Goal: Browse casually

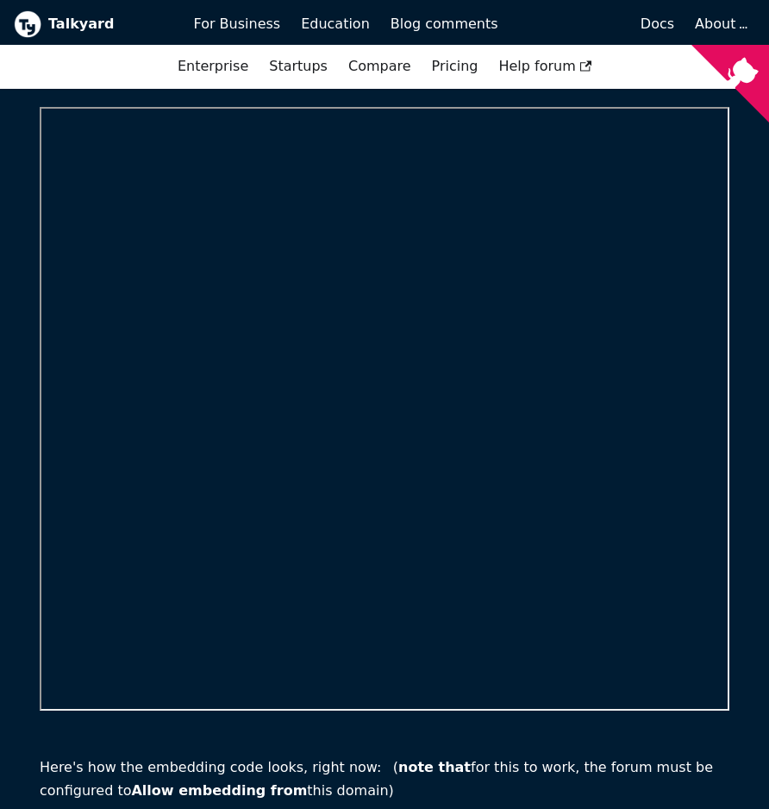
scroll to position [179, 0]
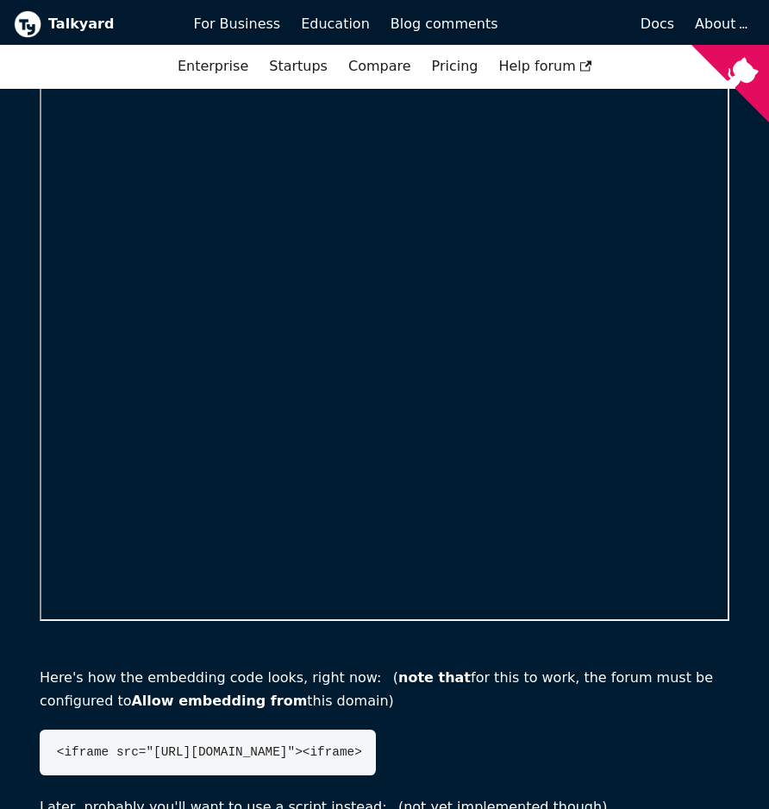
scroll to position [247, 0]
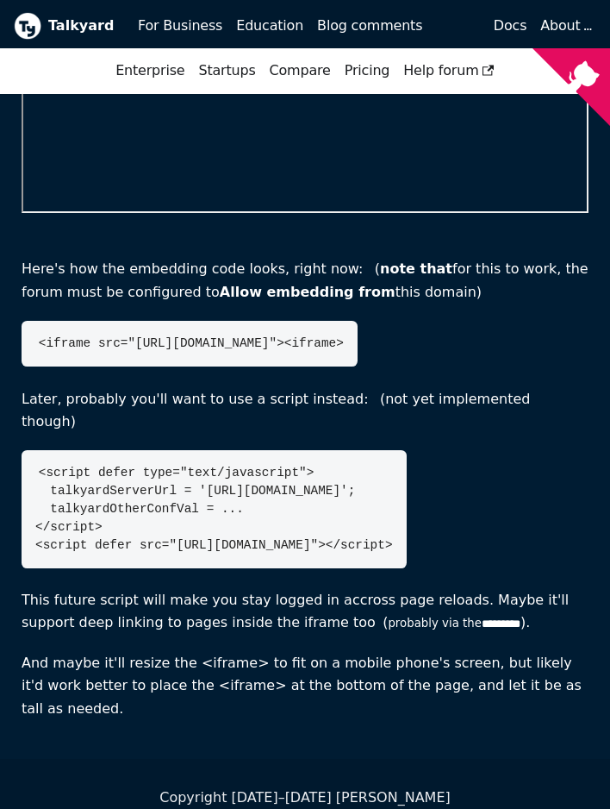
scroll to position [538, 0]
